Goal: Find specific page/section

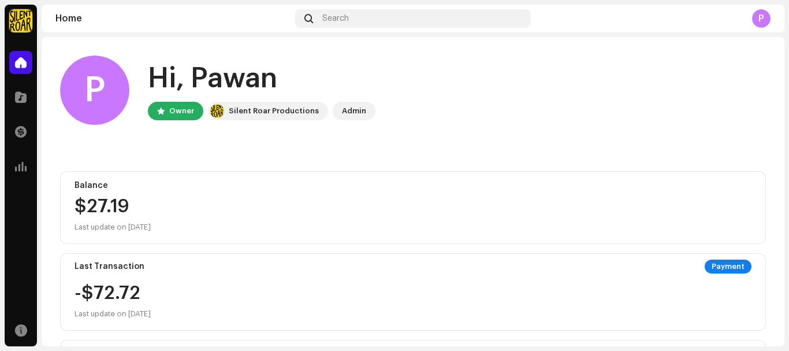
scroll to position [307, 0]
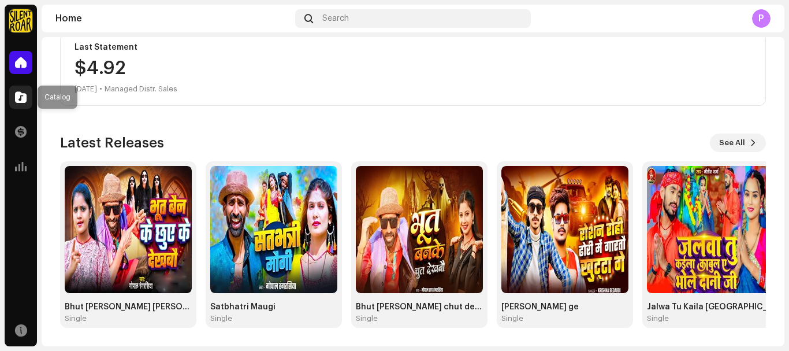
click at [21, 88] on div at bounding box center [20, 96] width 23 height 23
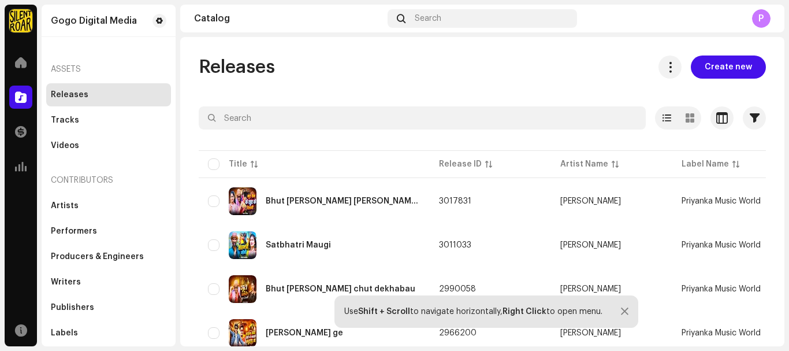
click at [81, 79] on div "Assets" at bounding box center [108, 69] width 125 height 28
click at [66, 64] on div "Assets" at bounding box center [108, 69] width 125 height 28
click at [66, 66] on div "Assets" at bounding box center [108, 69] width 125 height 28
click at [18, 60] on span at bounding box center [21, 62] width 12 height 9
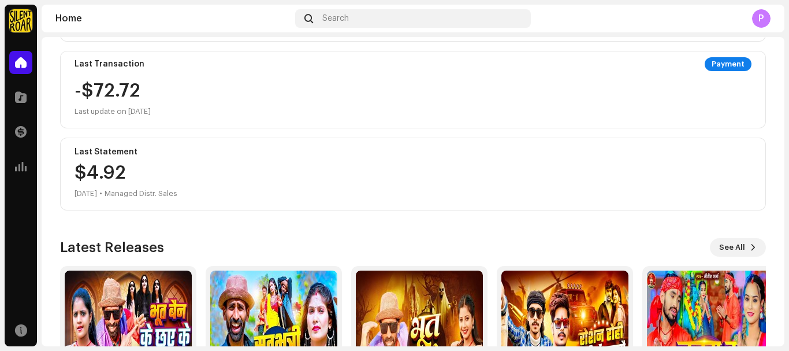
scroll to position [307, 0]
